Goal: Information Seeking & Learning: Understand process/instructions

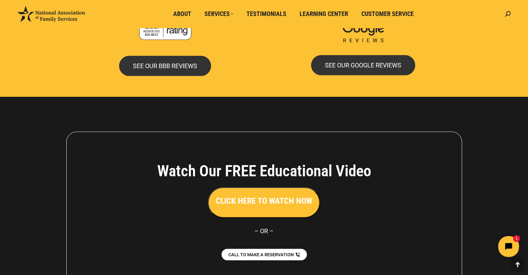
scroll to position [1548, 0]
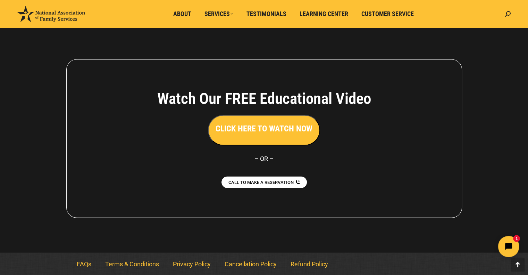
drag, startPoint x: 269, startPoint y: 127, endPoint x: 272, endPoint y: 125, distance: 3.7
click at [270, 127] on h3 "CLICK HERE TO WATCH NOW" at bounding box center [264, 129] width 97 height 12
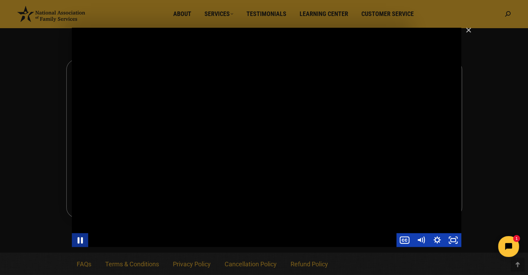
click at [81, 238] on icon "Pause" at bounding box center [79, 240] width 19 height 17
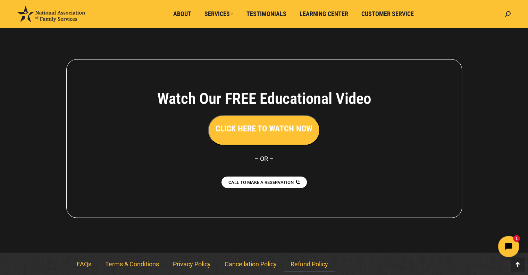
click at [308, 263] on link "Refund Policy" at bounding box center [309, 264] width 51 height 16
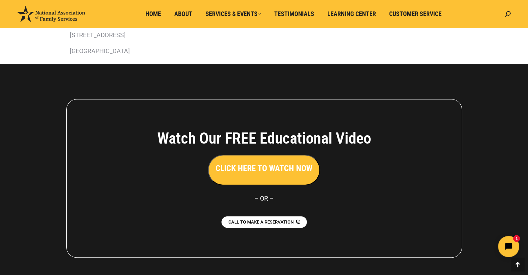
scroll to position [326, 0]
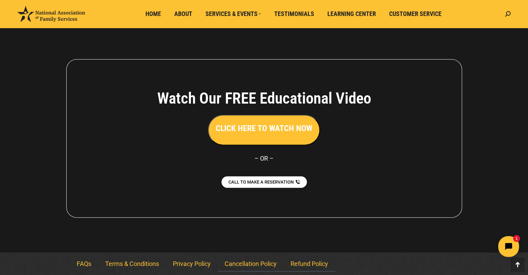
click at [250, 264] on link "Cancellation Policy" at bounding box center [251, 263] width 66 height 16
